Goal: Task Accomplishment & Management: Use online tool/utility

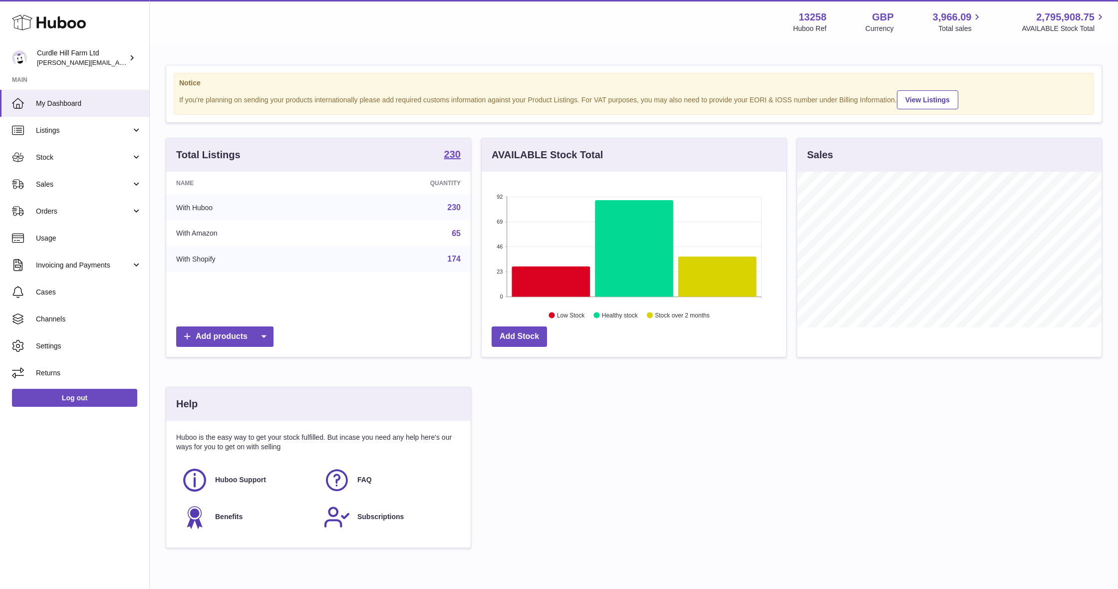
scroll to position [156, 304]
click at [84, 194] on link "Sales" at bounding box center [74, 184] width 149 height 27
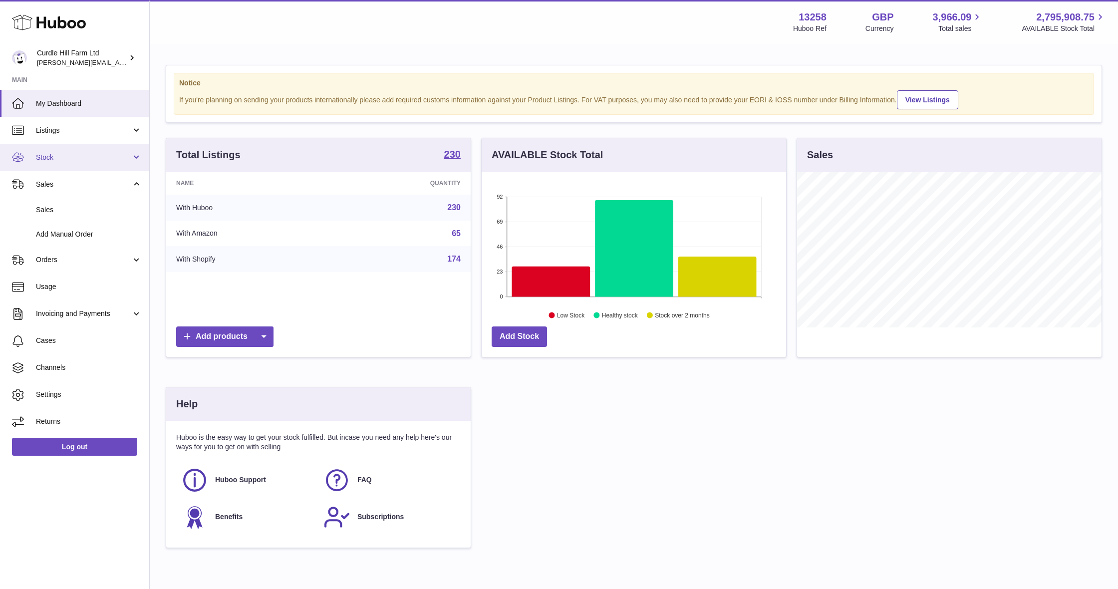
scroll to position [0, 0]
click at [94, 162] on link "Stock" at bounding box center [74, 157] width 149 height 27
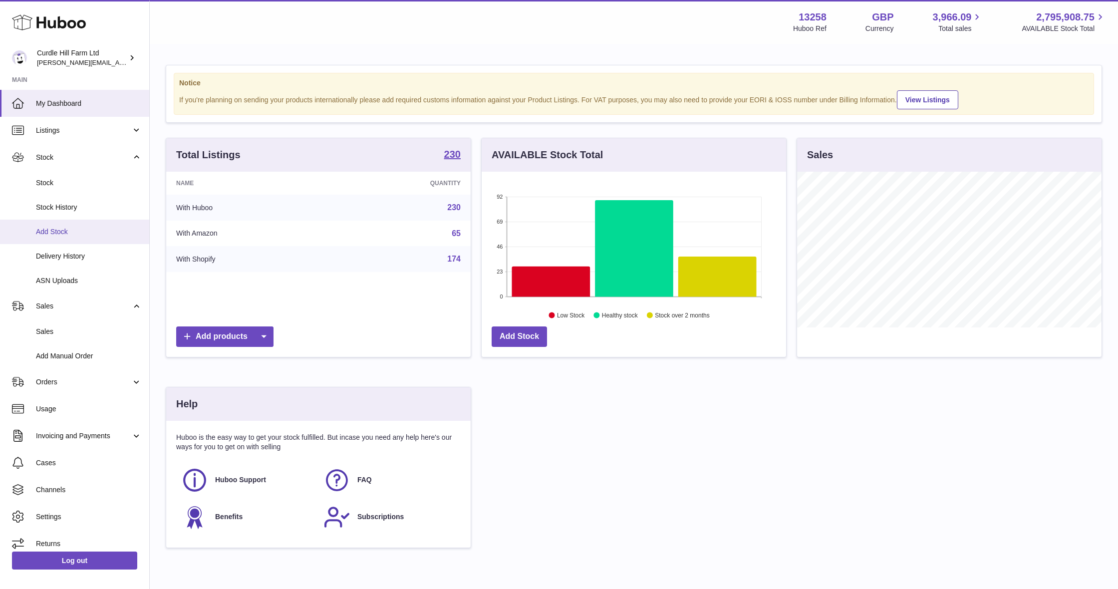
click at [94, 230] on span "Add Stock" at bounding box center [89, 231] width 106 height 9
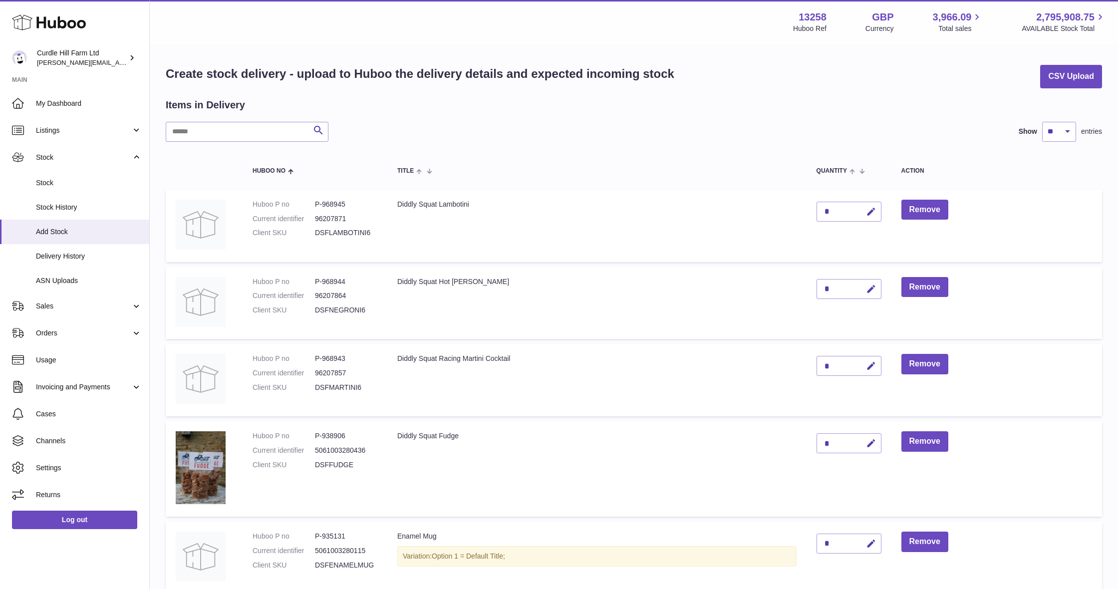
scroll to position [168, 0]
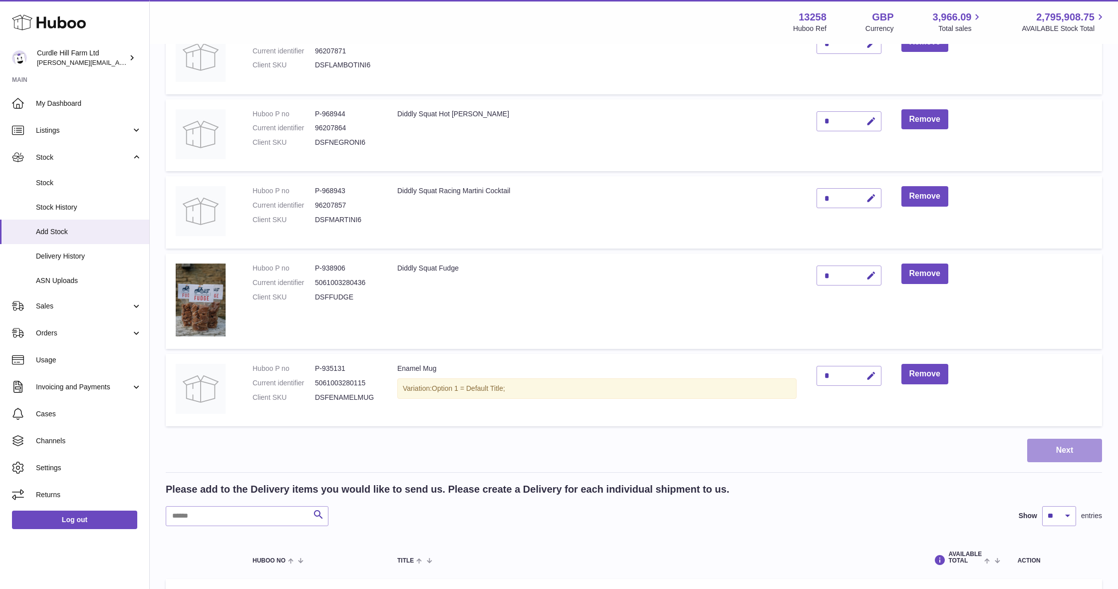
click at [1080, 442] on button "Next" at bounding box center [1064, 450] width 75 height 23
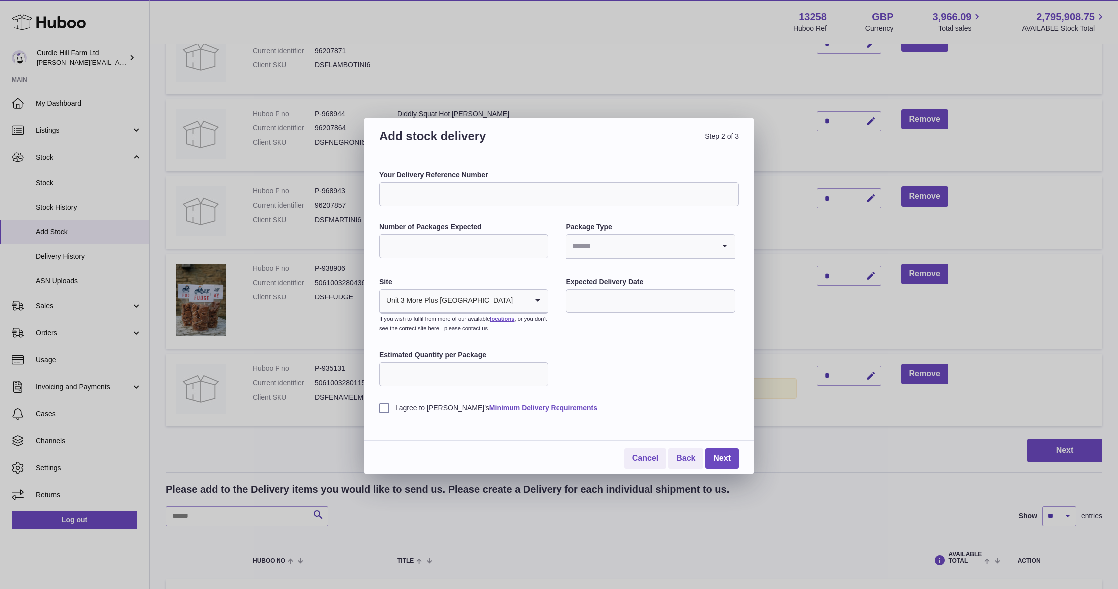
click at [469, 191] on input "Your Delivery Reference Number" at bounding box center [558, 194] width 359 height 24
type input "*******"
click at [446, 244] on input "Number of Packages Expected" at bounding box center [463, 246] width 169 height 24
type input "*"
click at [623, 256] on input "Search for option" at bounding box center [640, 246] width 148 height 23
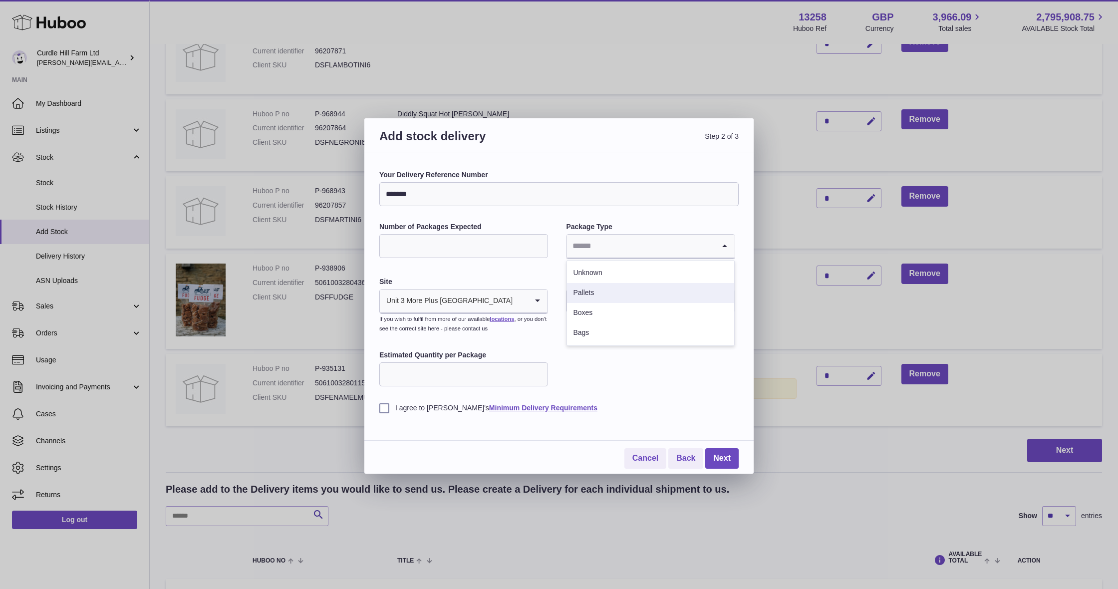
click at [615, 290] on li "Pallets" at bounding box center [650, 293] width 167 height 20
click at [620, 294] on input "text" at bounding box center [650, 301] width 169 height 24
click at [580, 403] on span "15" at bounding box center [582, 402] width 18 height 18
type input "**********"
drag, startPoint x: 386, startPoint y: 406, endPoint x: 536, endPoint y: 427, distance: 151.1
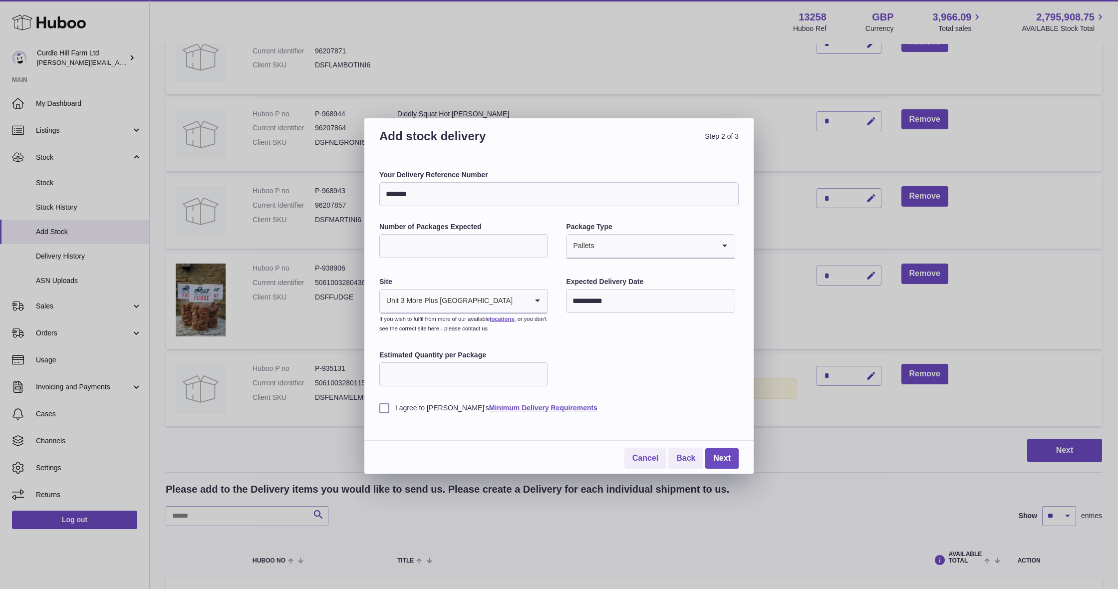
click at [385, 406] on label "I agree to Huboo's Minimum Delivery Requirements" at bounding box center [558, 407] width 359 height 9
click at [719, 453] on link "Next" at bounding box center [721, 458] width 33 height 20
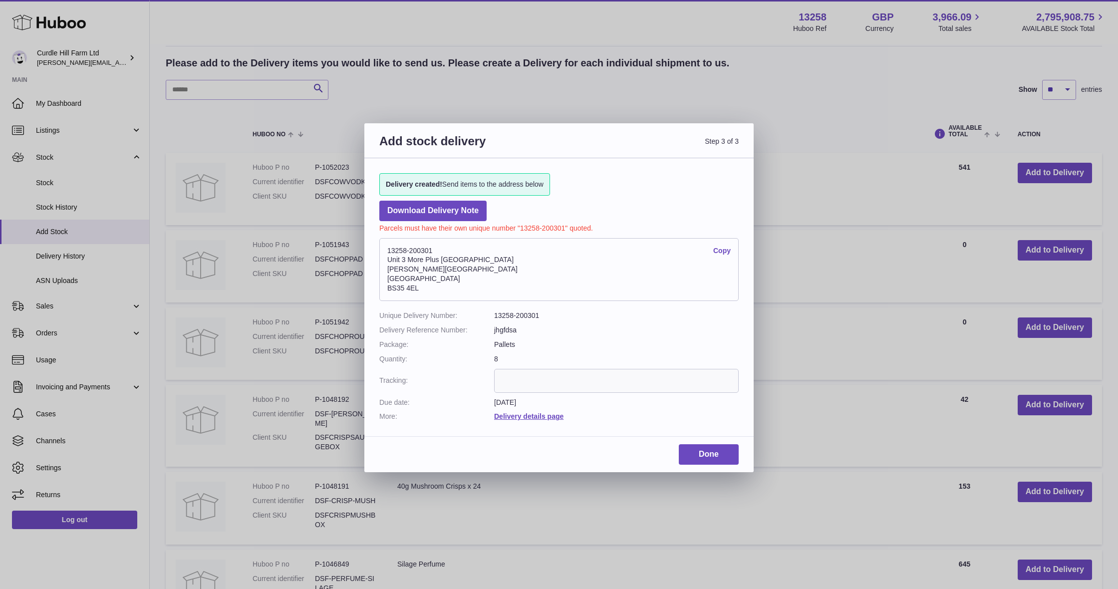
drag, startPoint x: 448, startPoint y: 286, endPoint x: 377, endPoint y: 250, distance: 79.5
click at [377, 250] on div "Delivery created! Send items to the address below Download Delivery Note Parcel…" at bounding box center [558, 292] width 389 height 268
copy address "13258-200301 Copy Unit 3 More Plus Central Park Hudson Avenue Severn Beach BS35…"
click at [707, 447] on link "Done" at bounding box center [709, 454] width 60 height 20
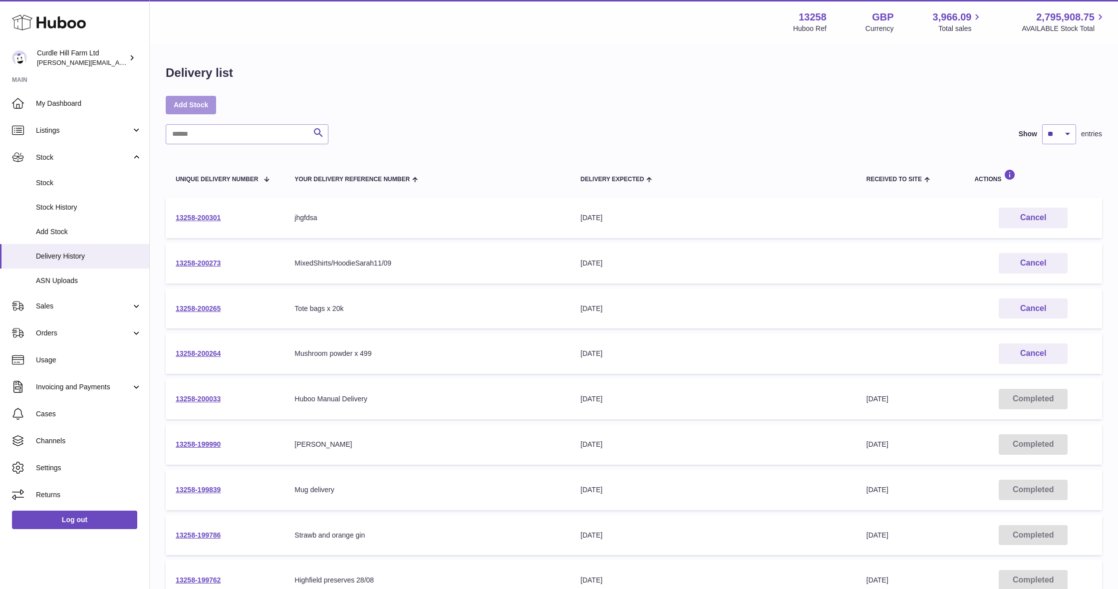
click at [191, 100] on link "Add Stock" at bounding box center [191, 105] width 50 height 18
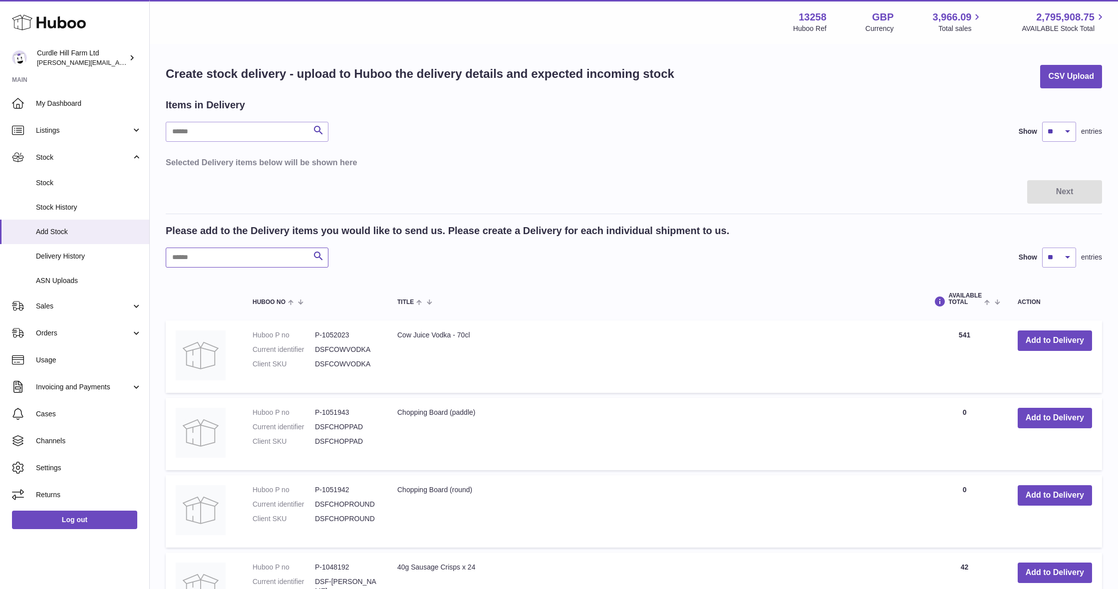
click at [246, 248] on input "text" at bounding box center [247, 258] width 163 height 20
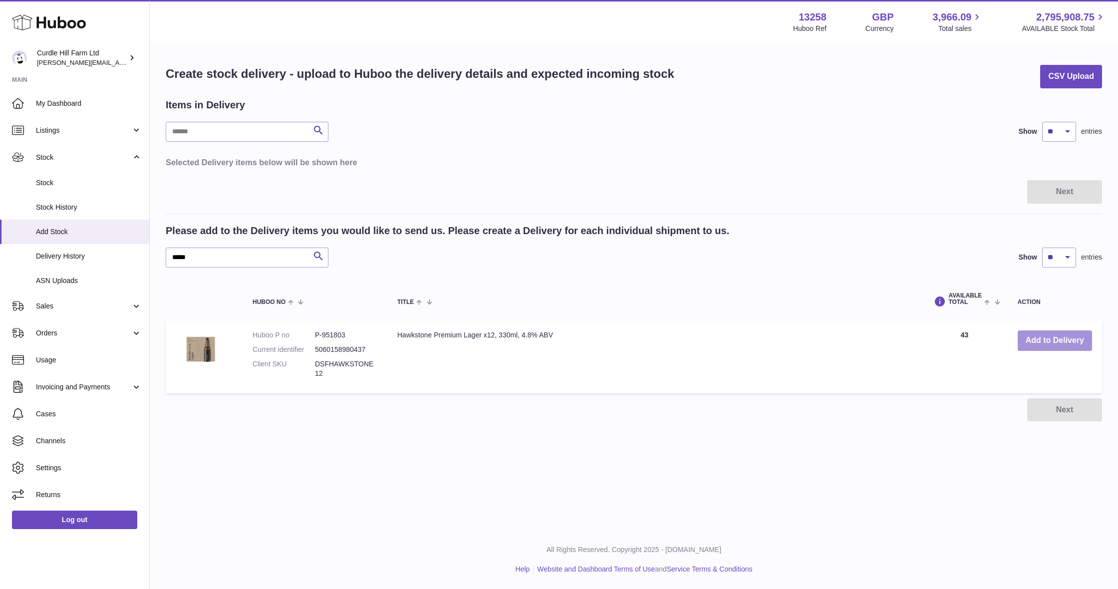
click at [1052, 341] on button "Add to Delivery" at bounding box center [1055, 340] width 74 height 20
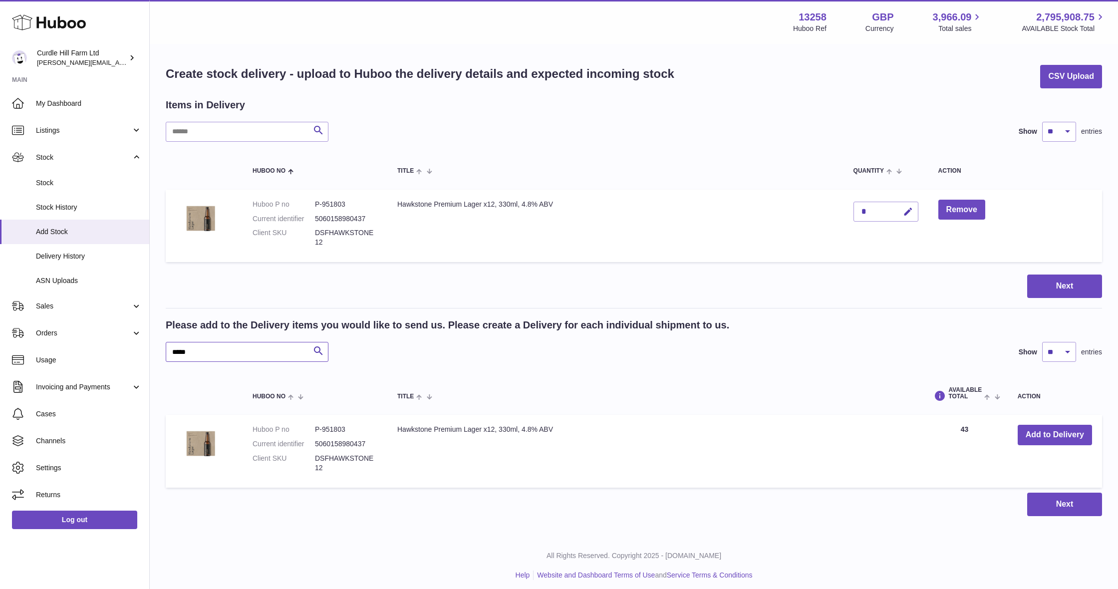
click at [204, 353] on input "*****" at bounding box center [247, 352] width 163 height 20
type input "*****"
click at [1041, 437] on button "Add to Delivery" at bounding box center [1055, 435] width 74 height 20
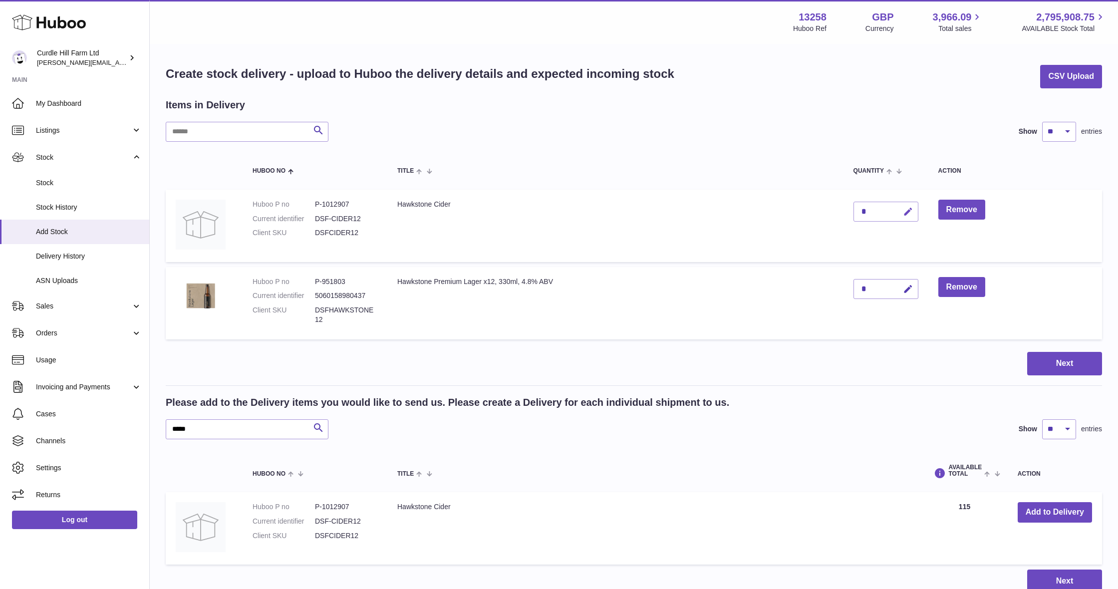
click at [908, 211] on icon "button" at bounding box center [908, 212] width 10 height 10
type input "***"
drag, startPoint x: 907, startPoint y: 209, endPoint x: 889, endPoint y: 249, distance: 44.0
click at [907, 209] on icon "submit" at bounding box center [908, 211] width 9 height 9
click at [906, 290] on icon "button" at bounding box center [908, 289] width 10 height 10
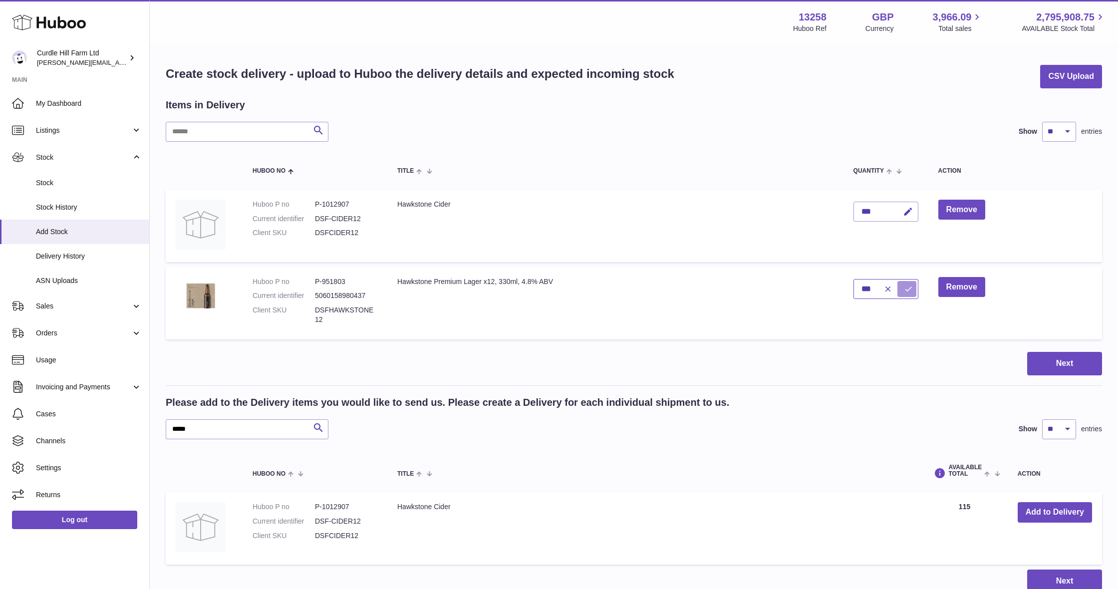
type input "***"
click at [911, 292] on button "submit" at bounding box center [906, 289] width 19 height 16
click at [1085, 358] on button "Next" at bounding box center [1064, 363] width 75 height 23
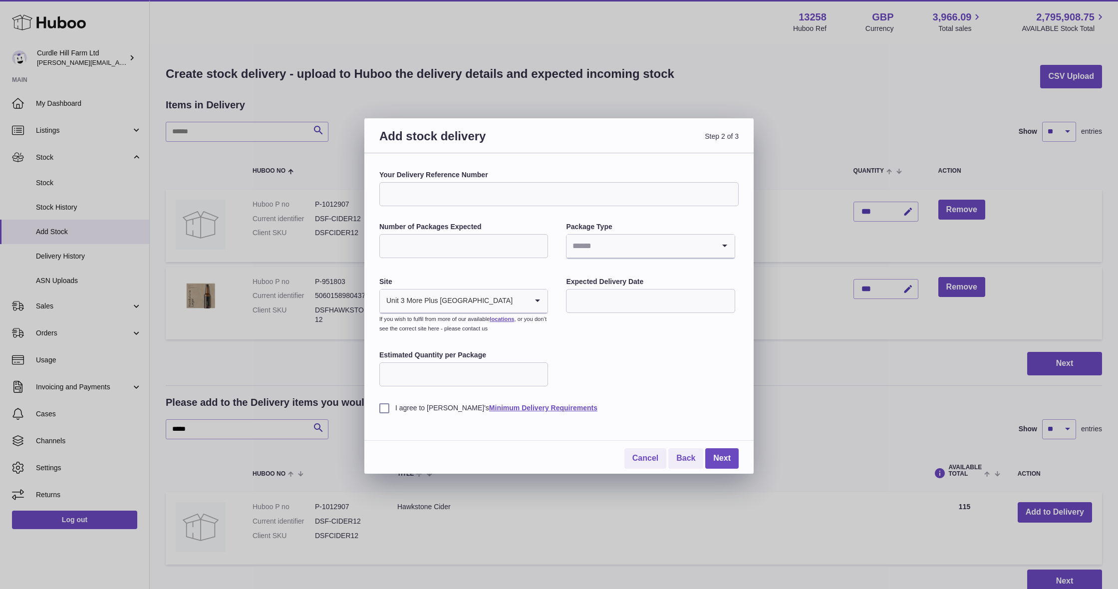
click at [554, 201] on input "Your Delivery Reference Number" at bounding box center [558, 194] width 359 height 24
type input "**********"
type input "**"
click at [608, 295] on li "Pallets" at bounding box center [650, 293] width 167 height 20
click at [613, 295] on input "text" at bounding box center [650, 301] width 169 height 24
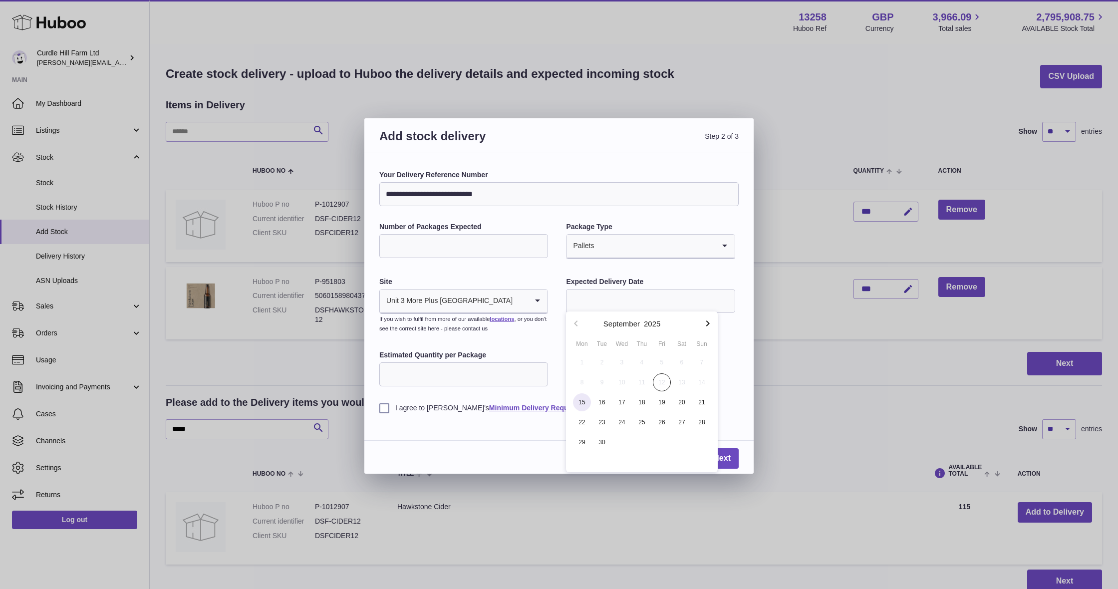
click at [584, 402] on span "15" at bounding box center [582, 402] width 18 height 18
type input "**********"
click at [385, 405] on label "I agree to Huboo's Minimum Delivery Requirements" at bounding box center [558, 407] width 359 height 9
click at [718, 457] on link "Next" at bounding box center [721, 458] width 33 height 20
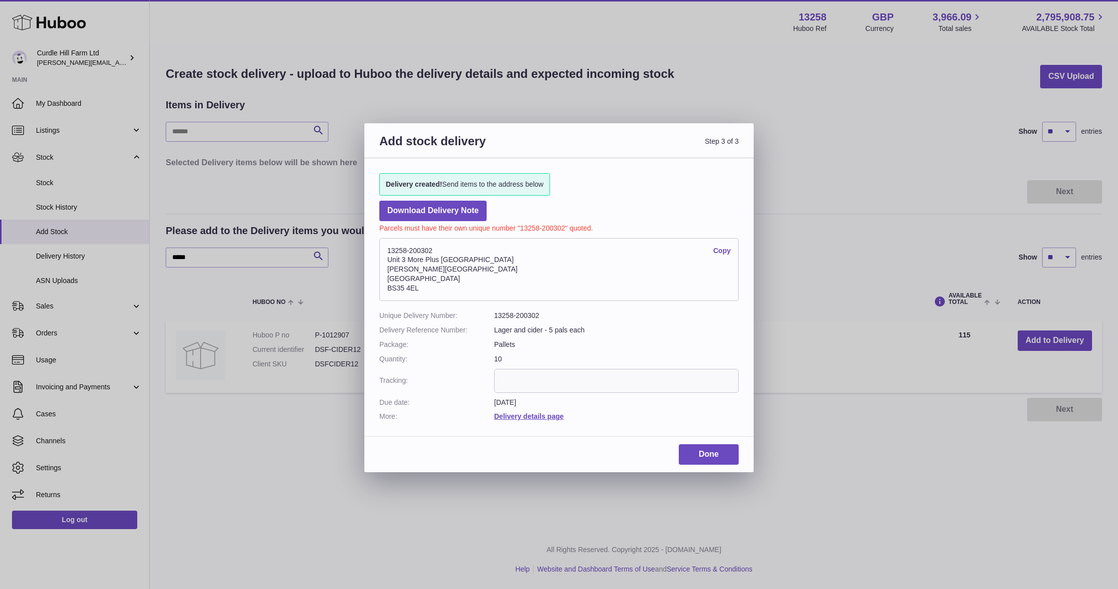
drag, startPoint x: 444, startPoint y: 287, endPoint x: 357, endPoint y: 249, distance: 95.2
click at [357, 249] on div "Add stock delivery Step 3 of 3 Delivery created! Send items to the address belo…" at bounding box center [559, 294] width 1118 height 589
copy address "13258-200302 Copy Unit 3 More Plus Central Park Hudson Avenue Severn Beach BS35…"
